Goal: Browse casually: Explore the website without a specific task or goal

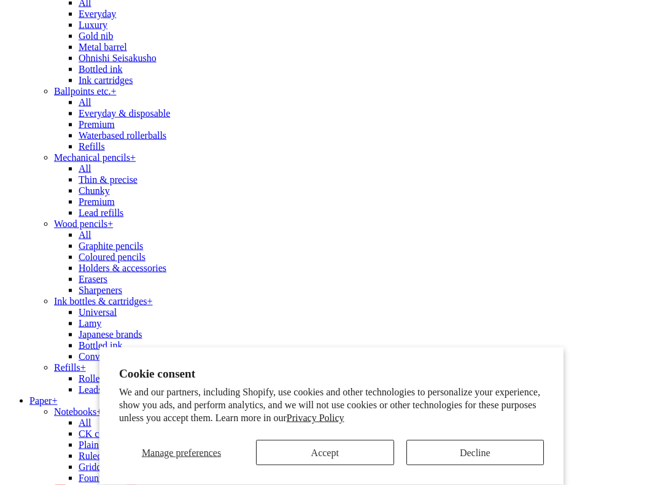
scroll to position [224, 0]
click at [340, 416] on button "Accept" at bounding box center [325, 452] width 138 height 25
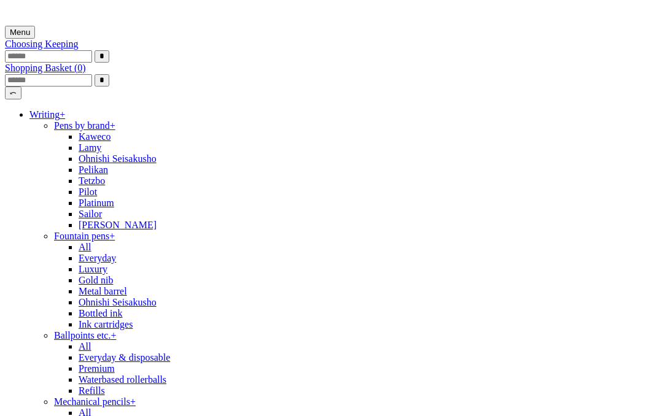
scroll to position [0, 551]
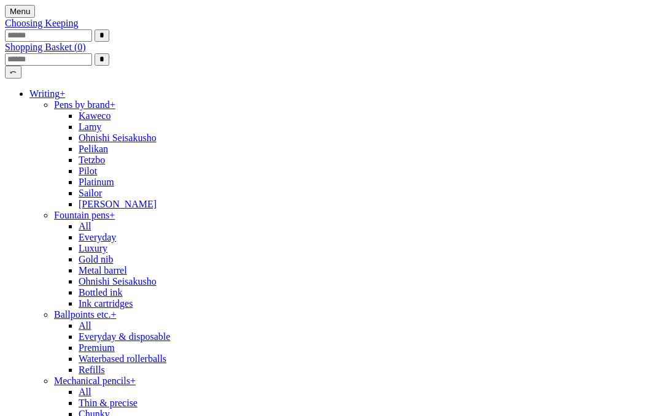
click at [65, 99] on link "Writing +" at bounding box center [47, 93] width 36 height 10
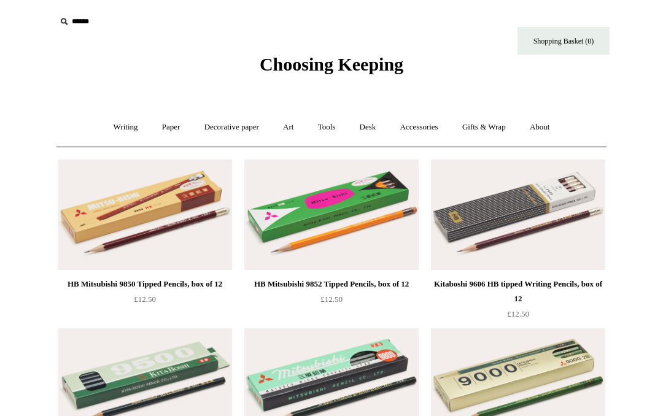
click at [169, 123] on link "Paper +" at bounding box center [171, 127] width 41 height 33
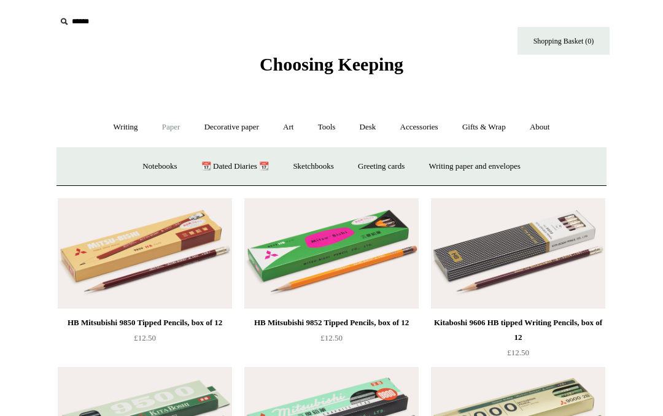
click at [463, 169] on link "Writing paper and envelopes +" at bounding box center [475, 166] width 114 height 33
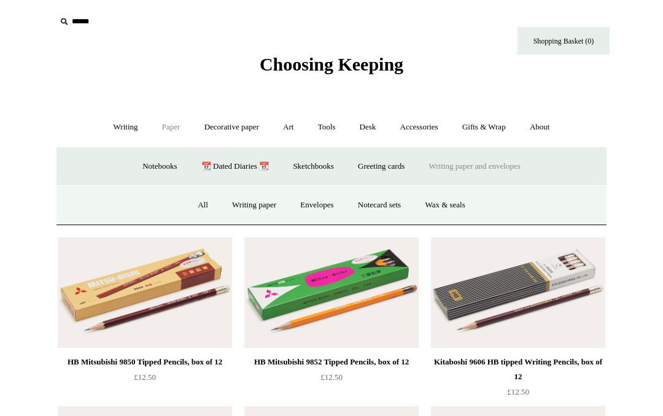
click at [391, 215] on link "Notecard sets" at bounding box center [379, 205] width 65 height 33
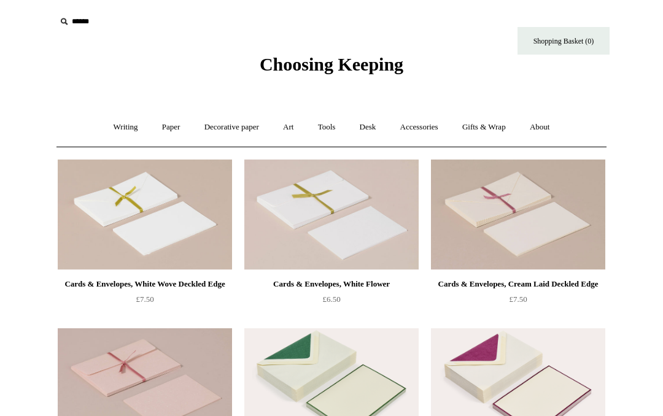
click at [376, 131] on link "Desk +" at bounding box center [368, 127] width 39 height 33
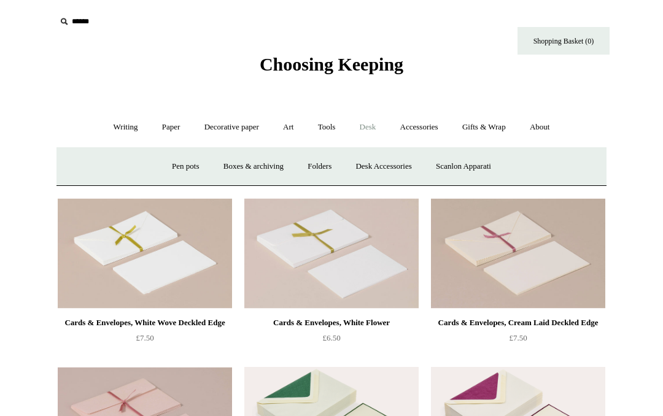
click at [184, 165] on link "Pen pots" at bounding box center [185, 166] width 49 height 33
